Goal: Feedback & Contribution: Submit feedback/report problem

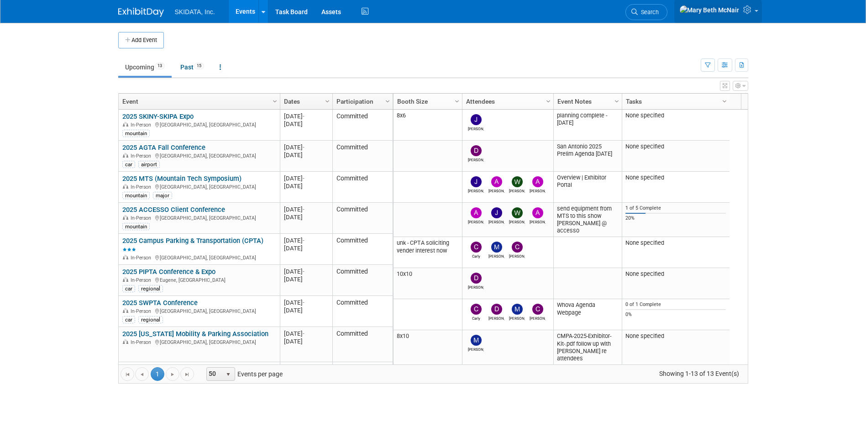
click at [751, 14] on icon at bounding box center [748, 9] width 10 height 8
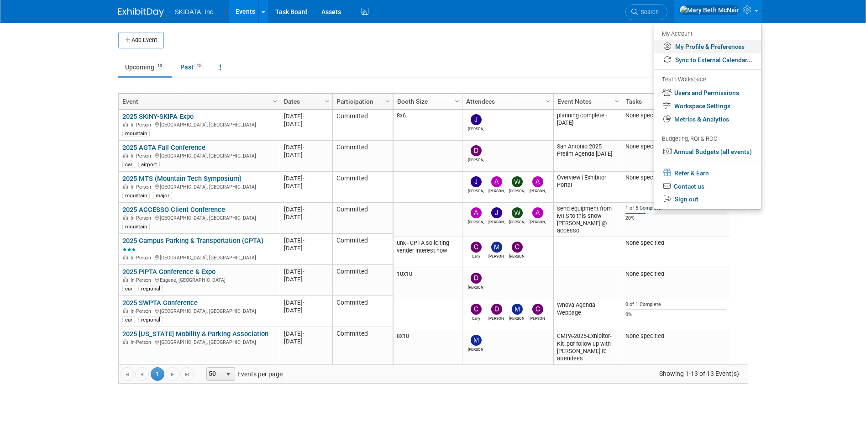
click at [686, 44] on link "My Profile & Preferences" at bounding box center [707, 46] width 107 height 13
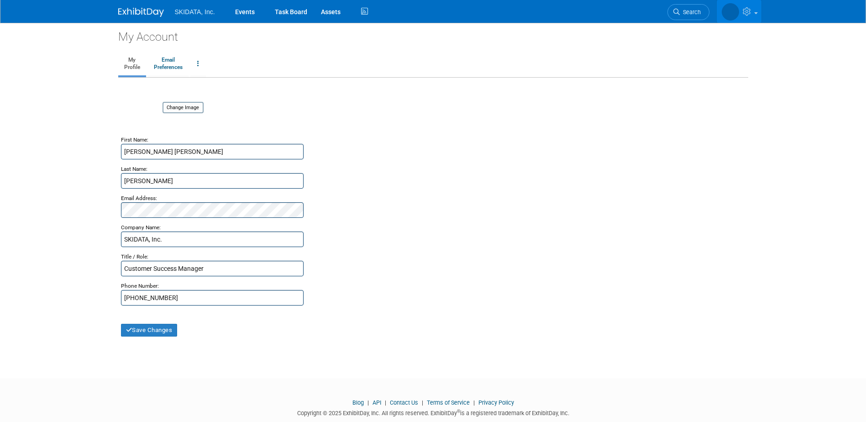
click at [755, 14] on link at bounding box center [739, 11] width 45 height 23
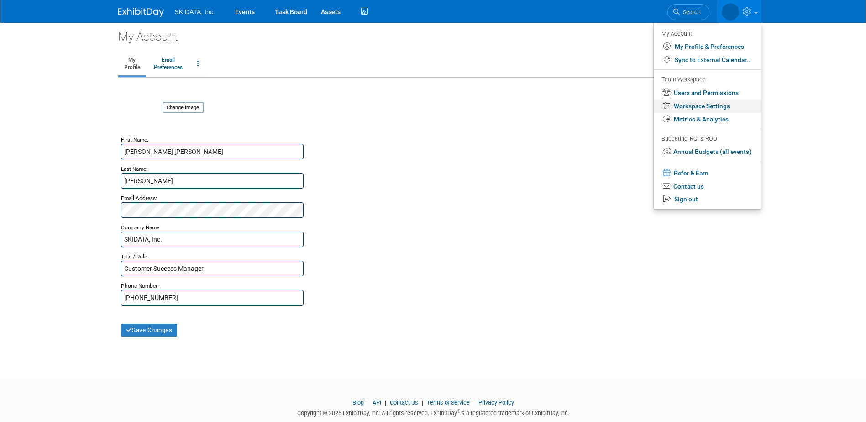
click at [688, 108] on link "Workspace Settings" at bounding box center [707, 106] width 107 height 13
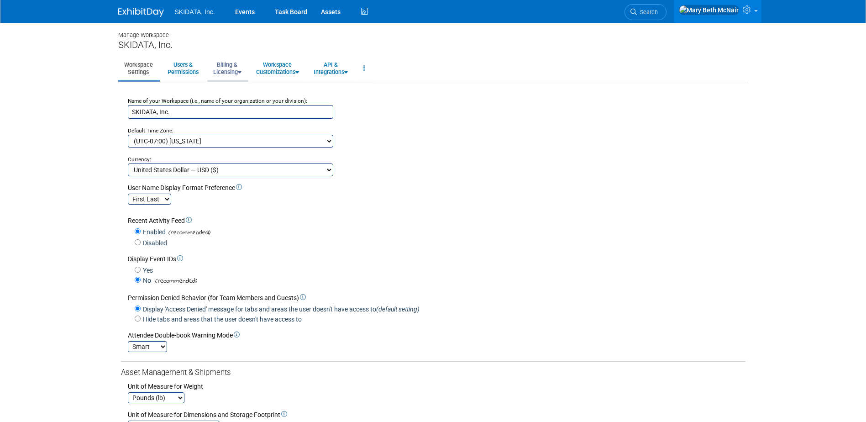
click at [223, 68] on link "Billing & Licensing" at bounding box center [227, 68] width 40 height 22
click at [225, 90] on link "Manage Plan / Subscription" at bounding box center [248, 89] width 83 height 14
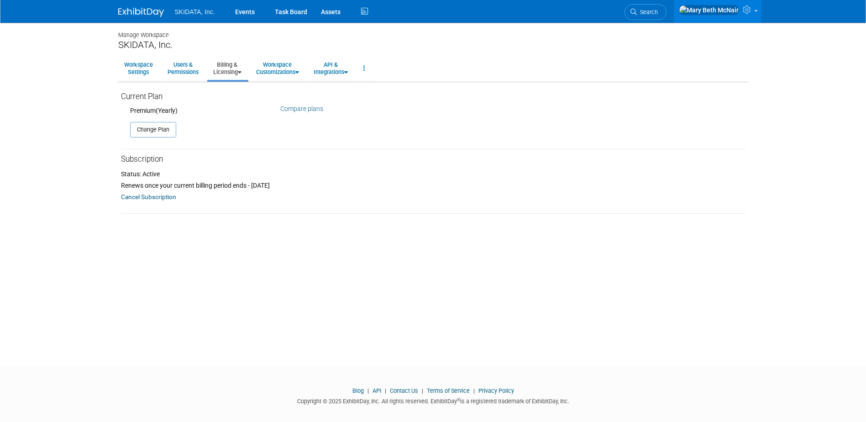
click at [284, 107] on link "Compare plans" at bounding box center [301, 108] width 43 height 7
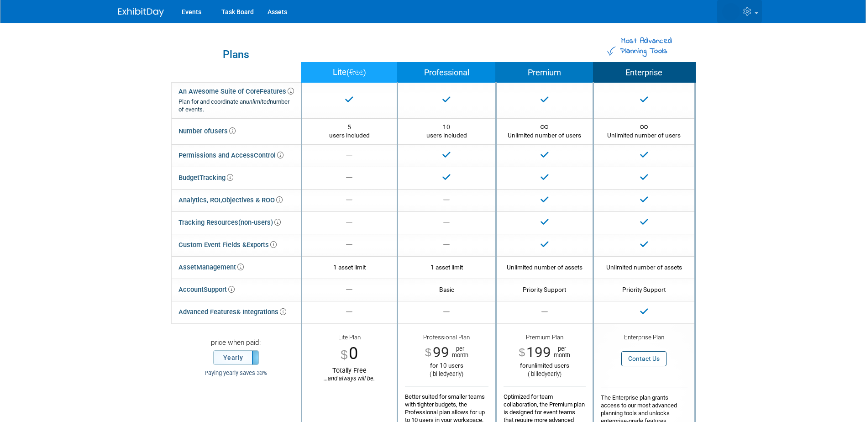
click at [748, 14] on icon at bounding box center [748, 11] width 10 height 8
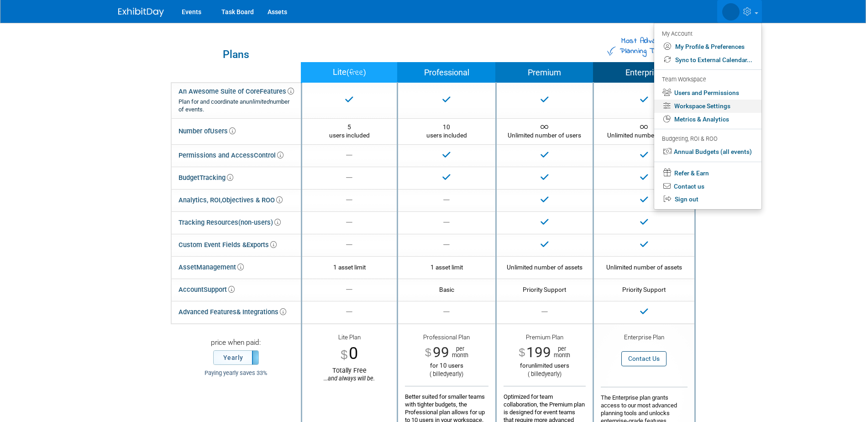
click at [684, 105] on link "Workspace Settings" at bounding box center [707, 106] width 107 height 13
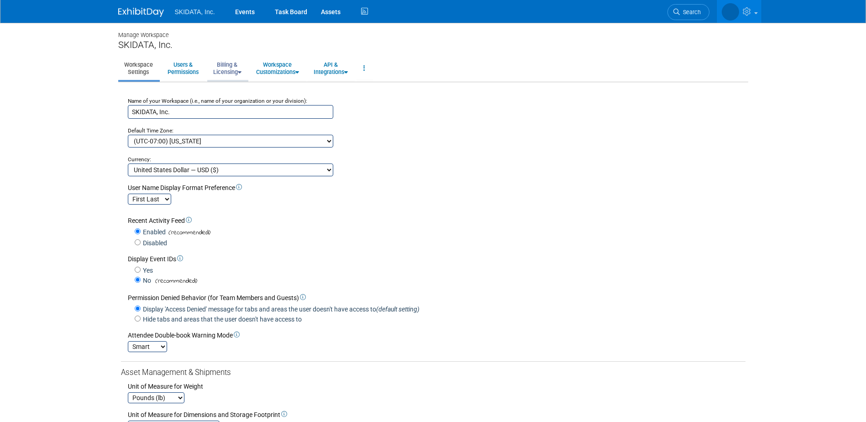
click at [231, 64] on link "Billing & Licensing" at bounding box center [227, 68] width 40 height 22
click at [244, 103] on link "Billing Information" at bounding box center [248, 103] width 83 height 14
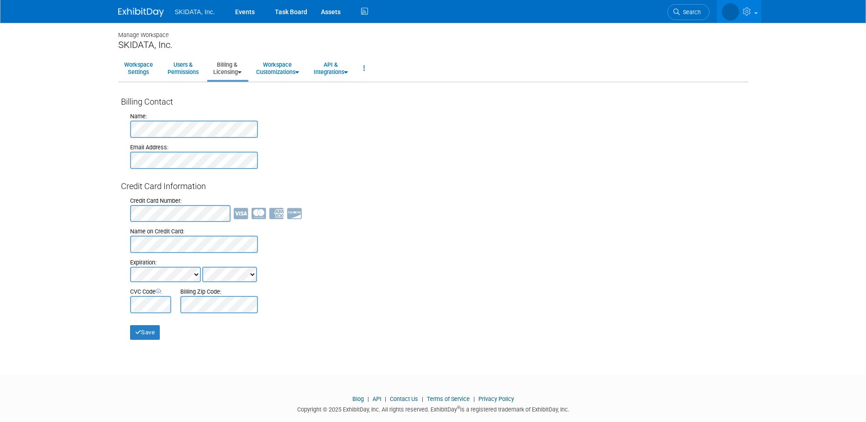
click at [0, 215] on html "SKIDATA, Inc. Events Task Board Assets Activity Feed" at bounding box center [433, 211] width 866 height 422
click at [41, 226] on body "SKIDATA, Inc. Events Task Board Assets Activity Feed" at bounding box center [433, 211] width 866 height 422
click at [146, 328] on button "Save" at bounding box center [145, 332] width 30 height 15
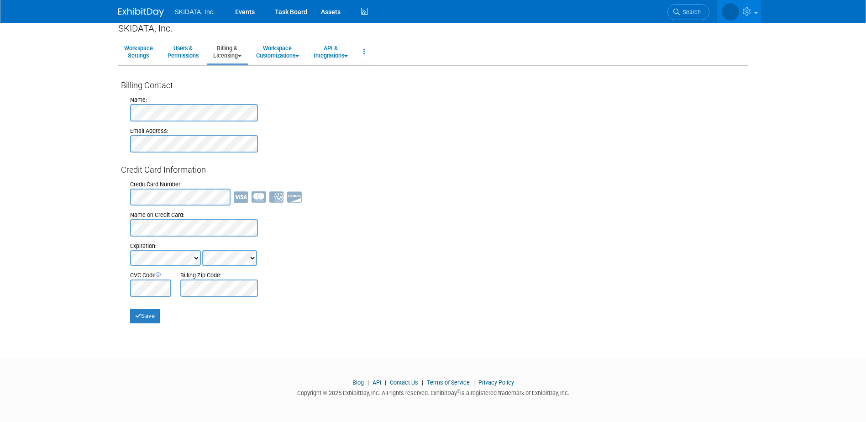
click at [406, 382] on link "Contact Us" at bounding box center [404, 382] width 28 height 7
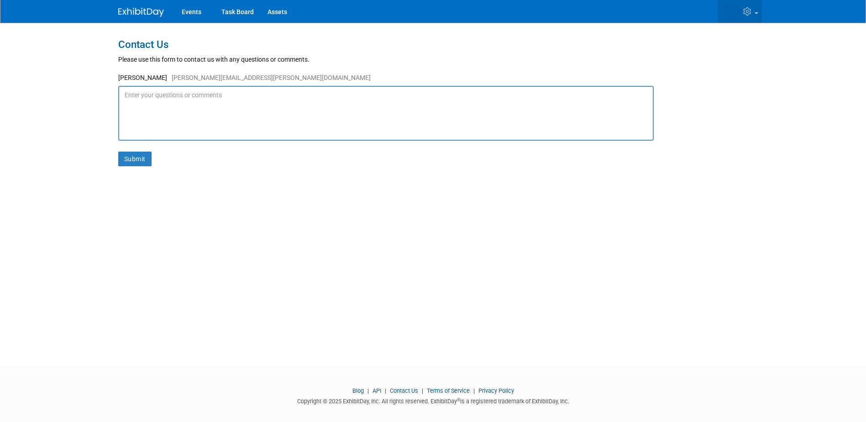
click at [750, 15] on icon at bounding box center [748, 11] width 10 height 8
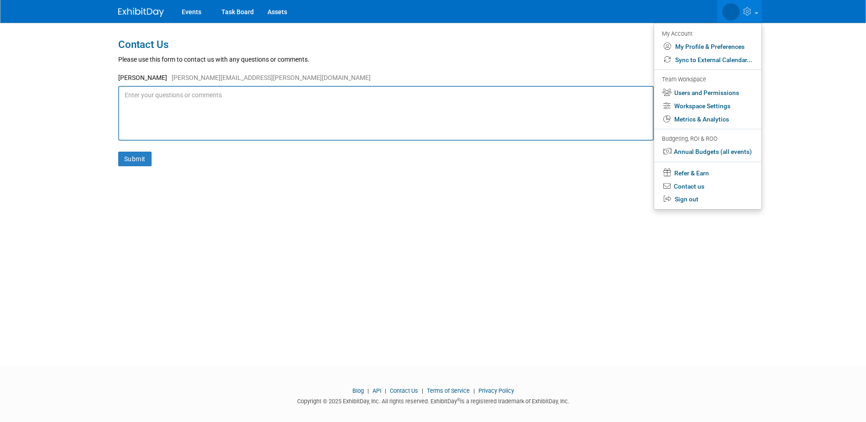
click at [212, 107] on textarea at bounding box center [385, 113] width 535 height 55
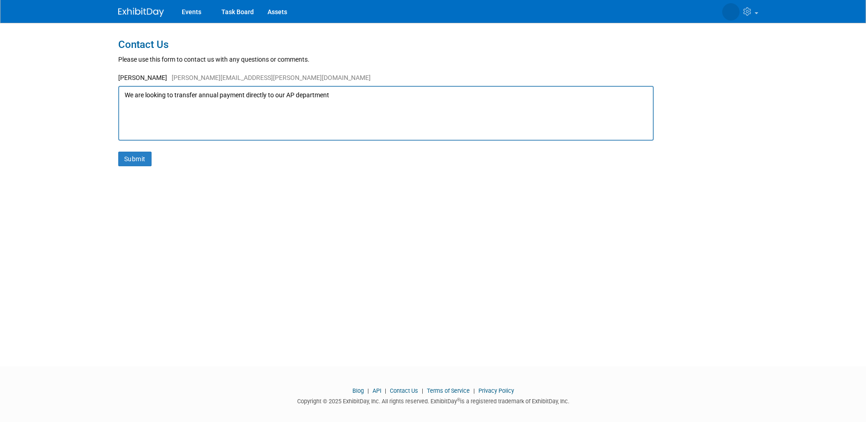
click at [124, 95] on textarea "We are looking to transfer annual payment directly to our AP department" at bounding box center [385, 113] width 535 height 55
click at [519, 94] on textarea "Our subscription is currently billed to my company credit card. We are looking …" at bounding box center [385, 113] width 535 height 55
type textarea "Our subscription is currently billed to my company credit card. We are looking …"
click at [140, 157] on button "Submit" at bounding box center [134, 159] width 33 height 15
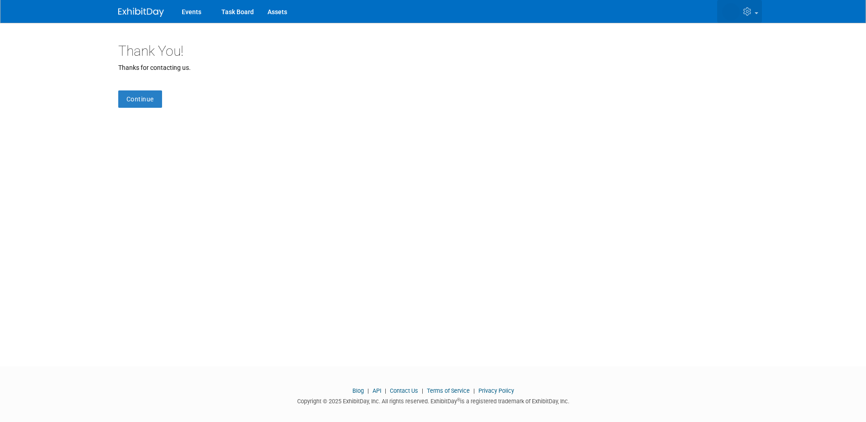
click at [755, 16] on link at bounding box center [739, 11] width 45 height 23
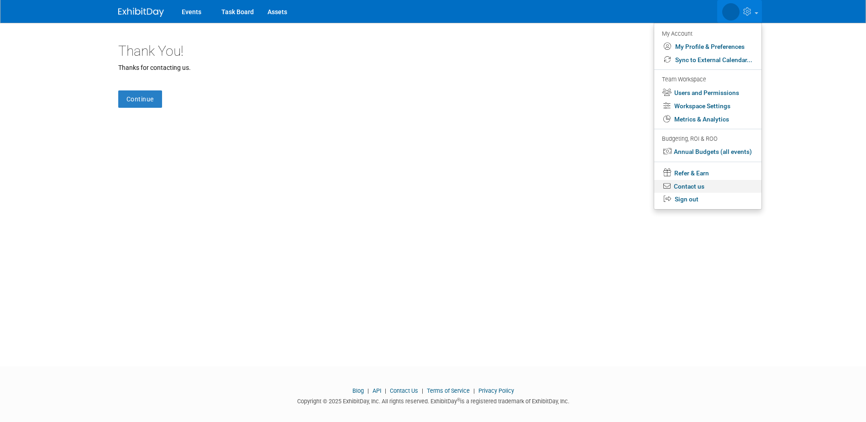
click at [694, 186] on link "Contact us" at bounding box center [707, 186] width 107 height 13
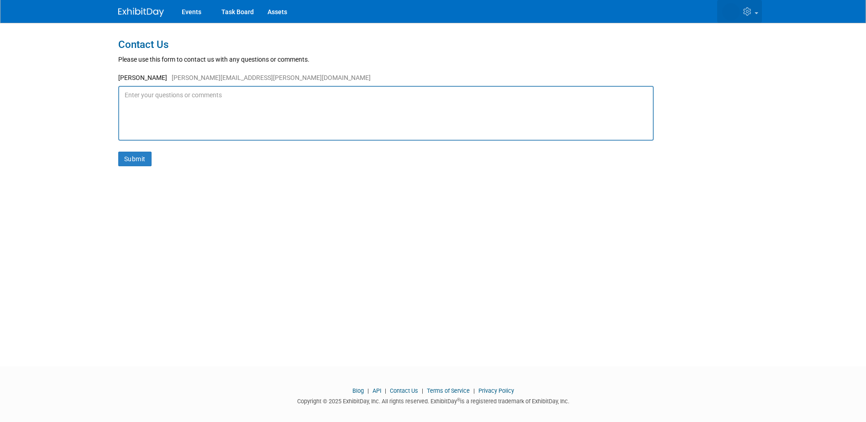
click at [743, 19] on link at bounding box center [739, 11] width 45 height 23
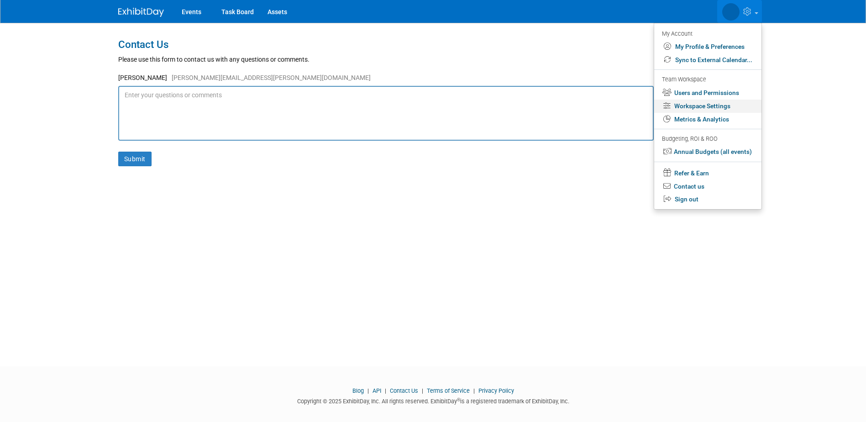
click at [687, 105] on link "Workspace Settings" at bounding box center [707, 106] width 107 height 13
